Goal: Transaction & Acquisition: Purchase product/service

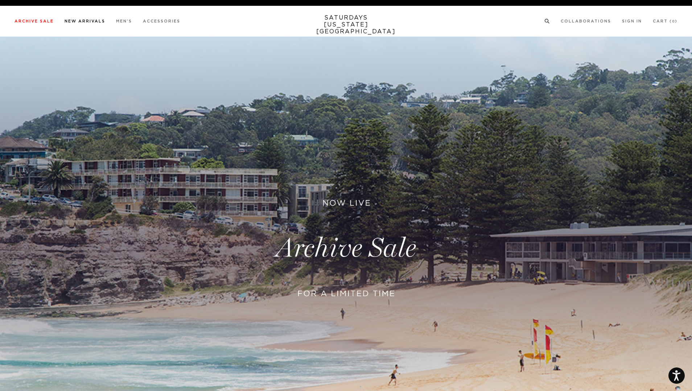
click at [80, 20] on link "New Arrivals" at bounding box center [85, 21] width 41 height 4
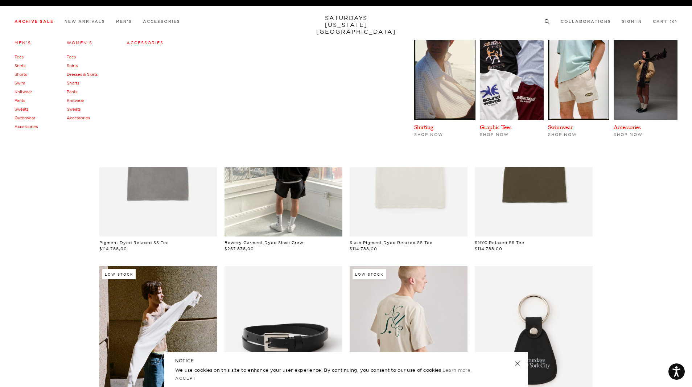
click at [74, 119] on link "Accessories" at bounding box center [78, 117] width 23 height 5
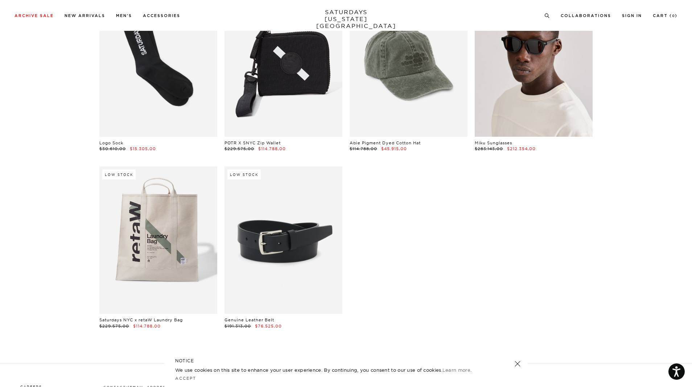
scroll to position [448, 0]
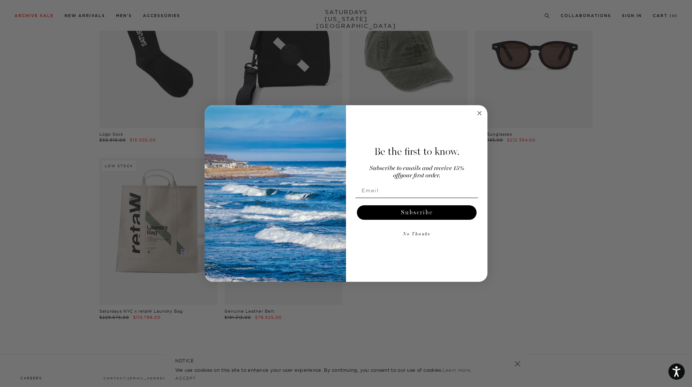
click at [480, 115] on circle "Close dialog" at bounding box center [479, 113] width 8 height 8
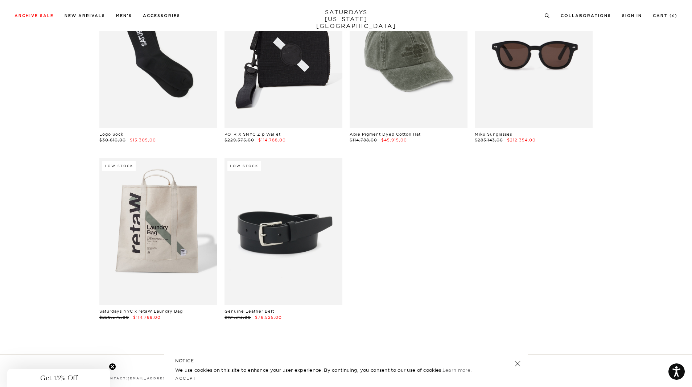
scroll to position [539, 0]
